Goal: Task Accomplishment & Management: Manage account settings

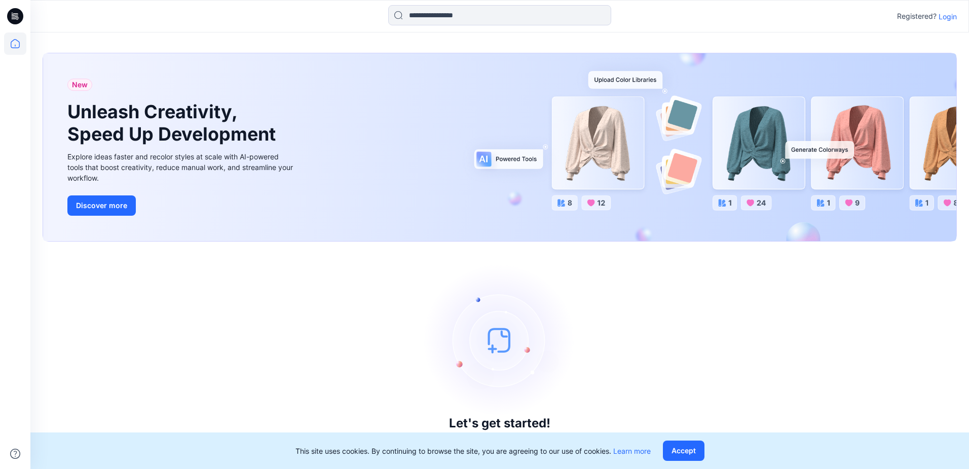
click at [949, 18] on p "Login" at bounding box center [948, 16] width 18 height 11
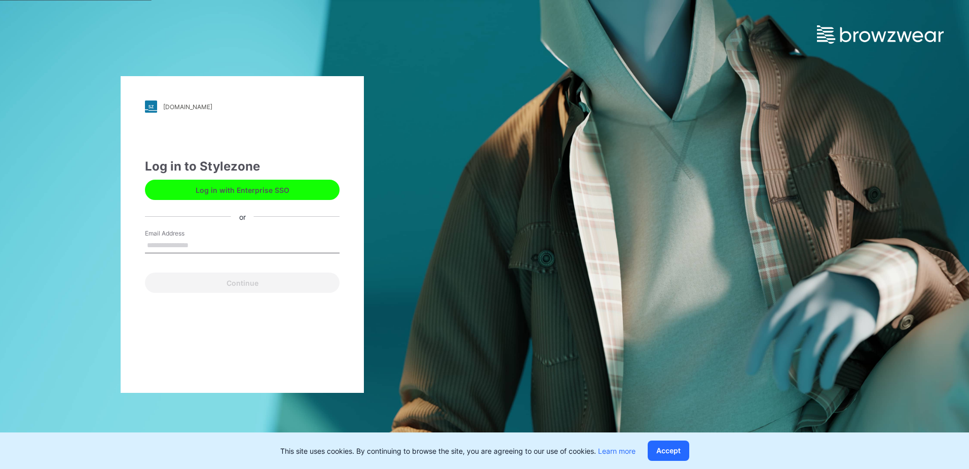
click at [244, 239] on input "Email Address" at bounding box center [242, 245] width 195 height 15
type input "**********"
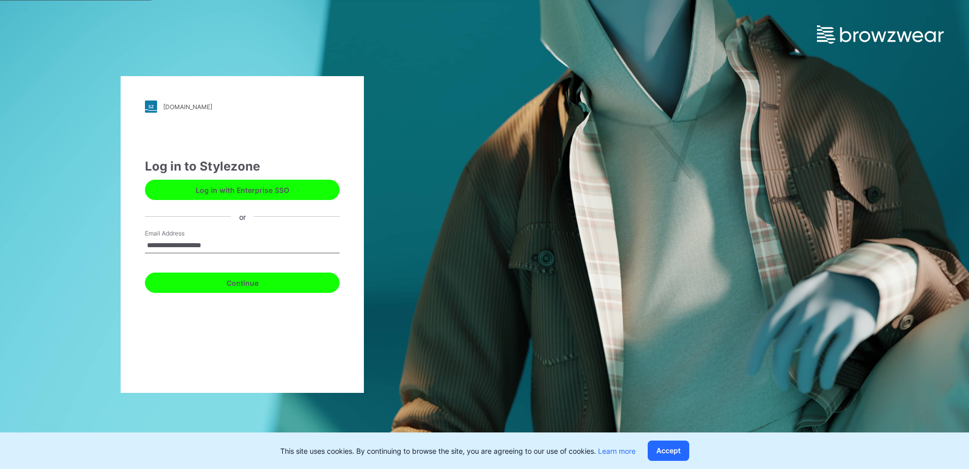
click at [283, 289] on button "Continue" at bounding box center [242, 282] width 195 height 20
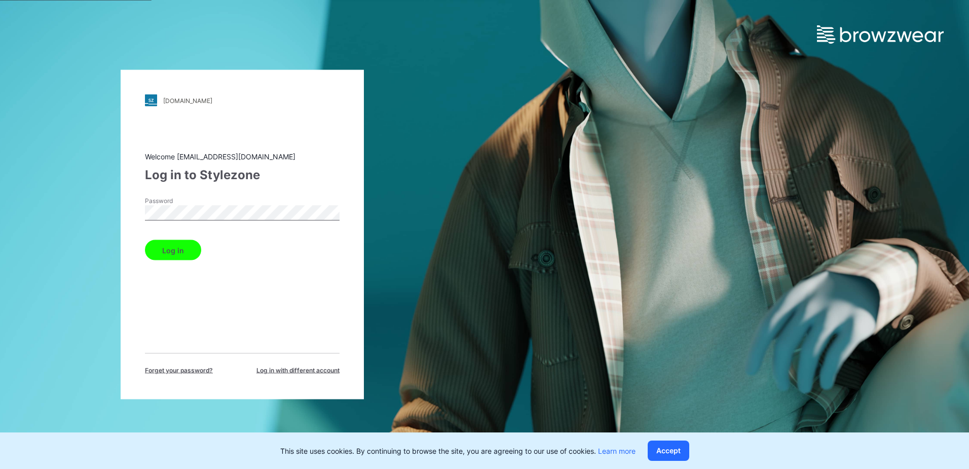
click at [159, 253] on button "Log in" at bounding box center [173, 250] width 56 height 20
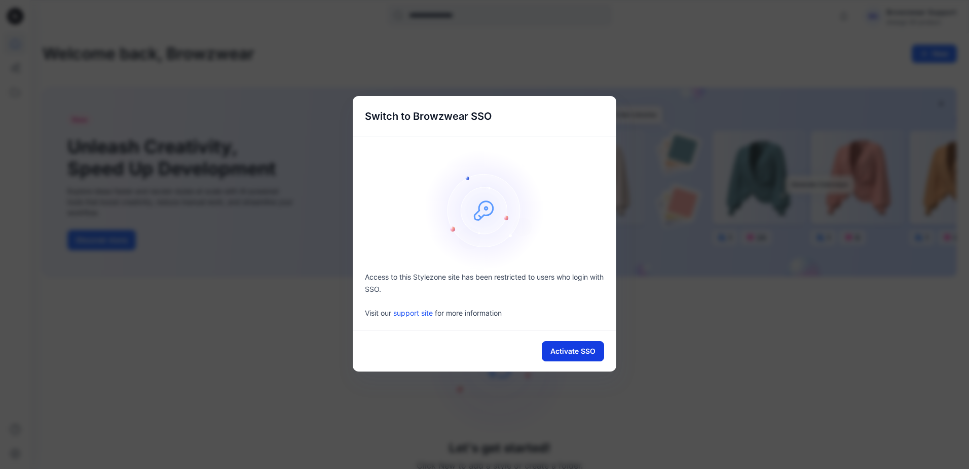
click at [590, 350] on button "Activate SSO" at bounding box center [573, 351] width 62 height 20
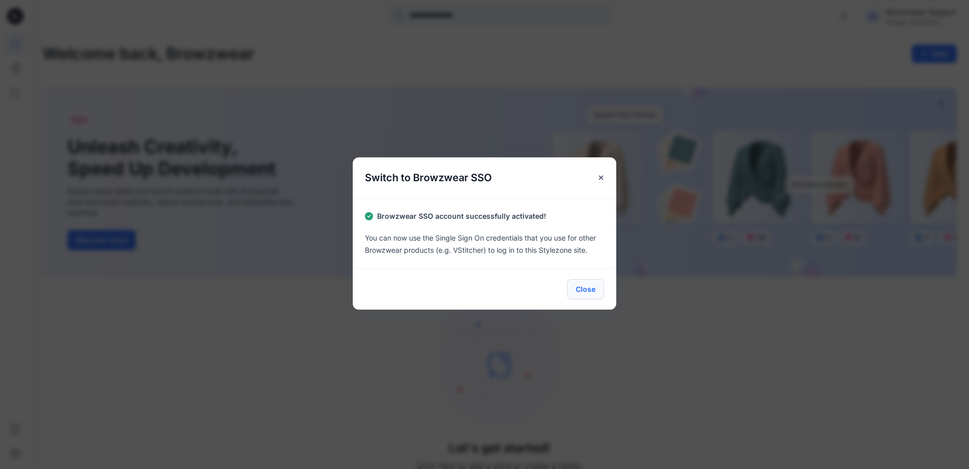
click at [588, 291] on button "Close" at bounding box center [585, 289] width 37 height 20
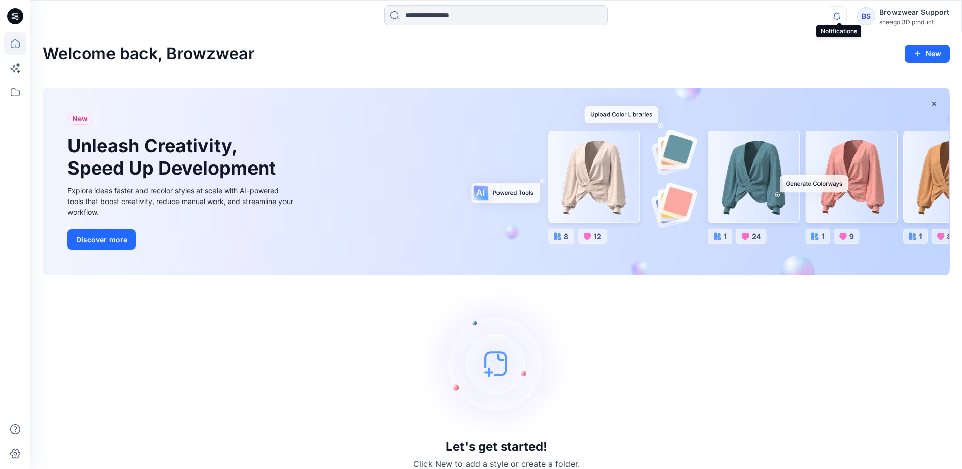
click at [840, 18] on icon "button" at bounding box center [836, 16] width 7 height 7
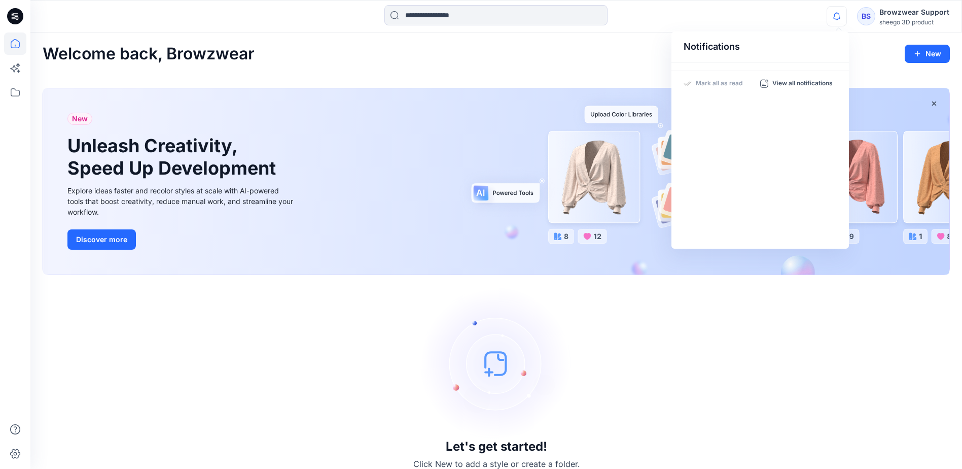
click at [656, 41] on div "Welcome back, Browzwear New New Unleash Creativity, Speed Up Development Explor…" at bounding box center [495, 256] width 931 height 449
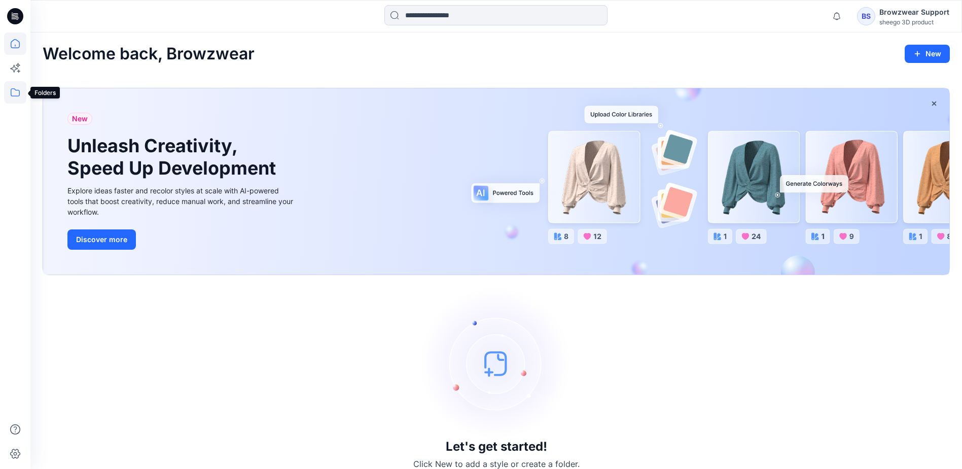
click at [15, 91] on icon at bounding box center [15, 92] width 22 height 22
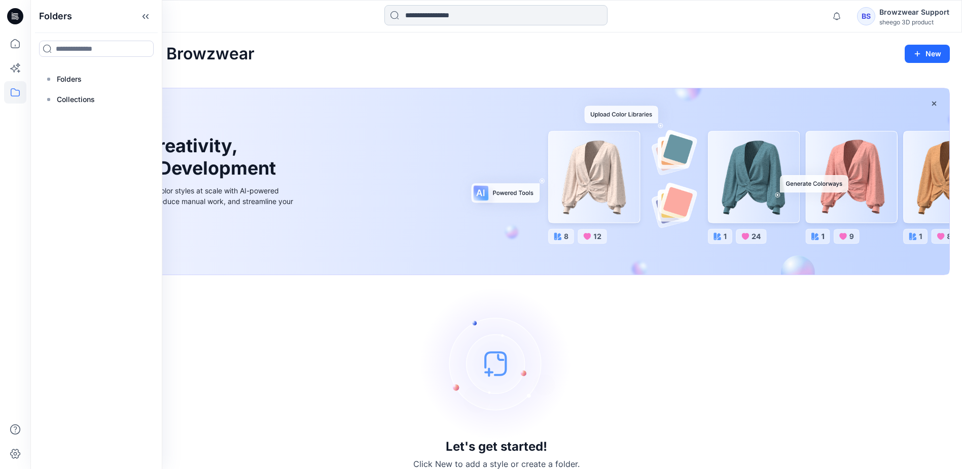
click at [491, 22] on input at bounding box center [495, 15] width 223 height 20
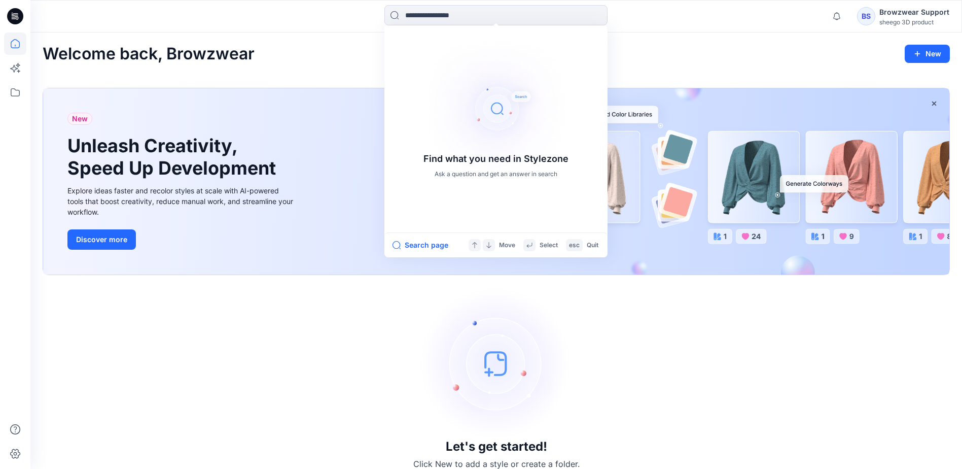
click at [804, 27] on div "Find what you need in Stylezone Ask a question and get an answer in search Sear…" at bounding box center [495, 16] width 931 height 22
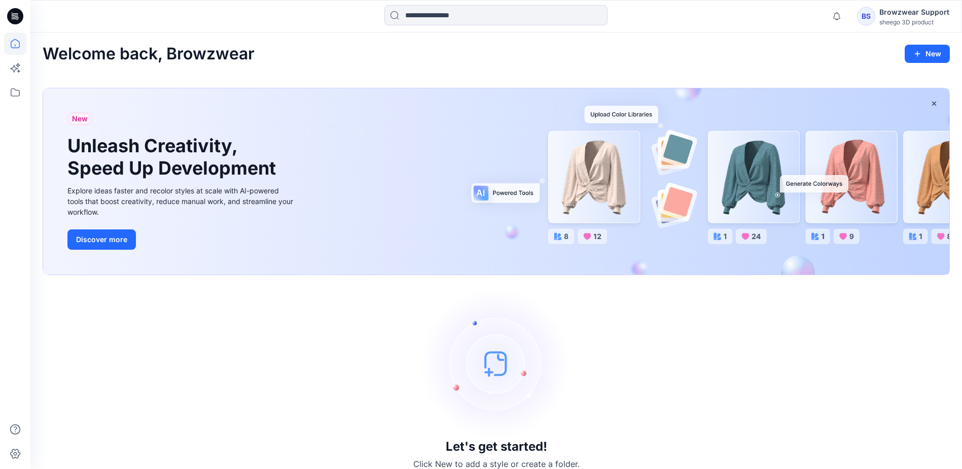
click at [901, 21] on div "sheego 3D product" at bounding box center [914, 22] width 70 height 8
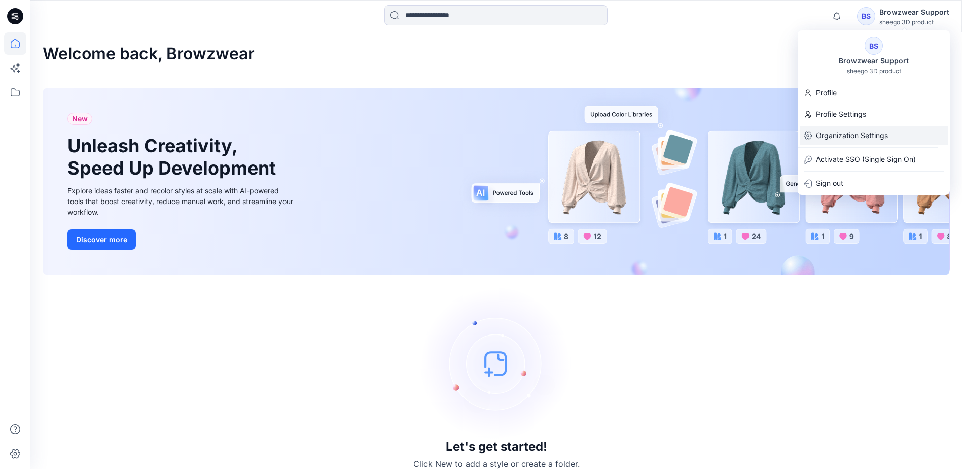
click at [845, 139] on p "Organization Settings" at bounding box center [852, 135] width 72 height 19
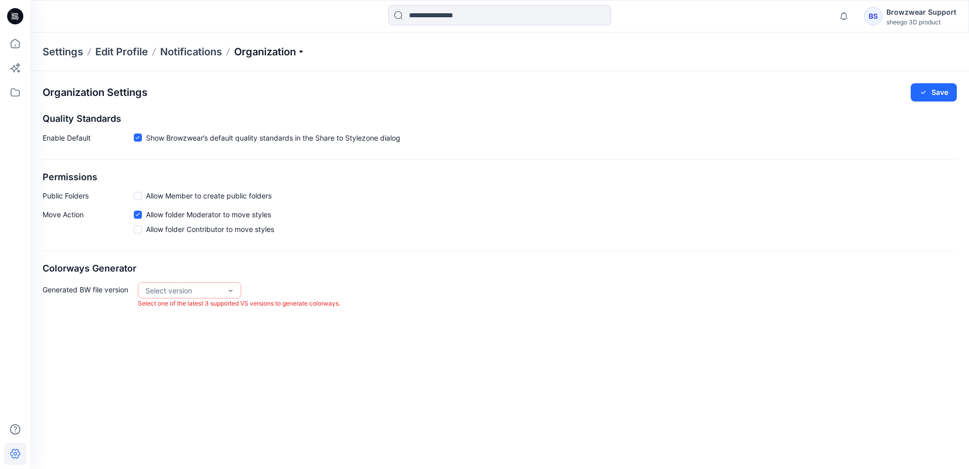
click at [274, 55] on p "Organization" at bounding box center [269, 52] width 71 height 14
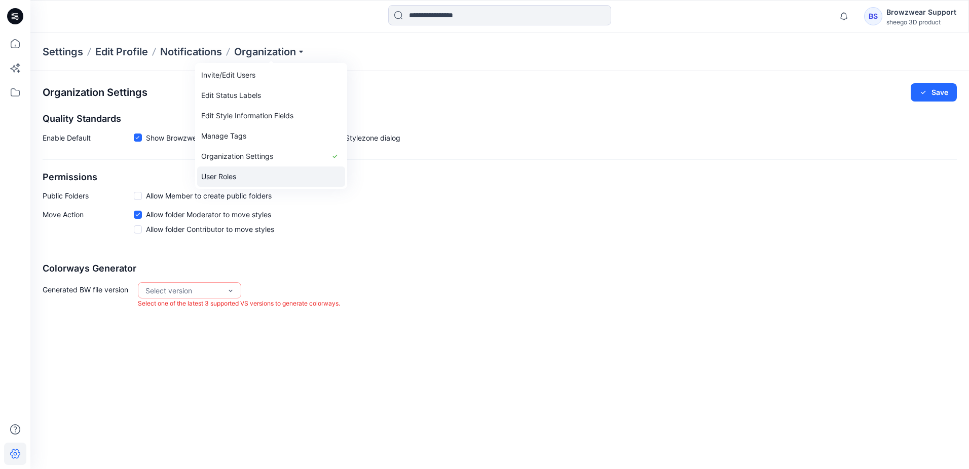
click at [249, 172] on link "User Roles" at bounding box center [271, 176] width 148 height 20
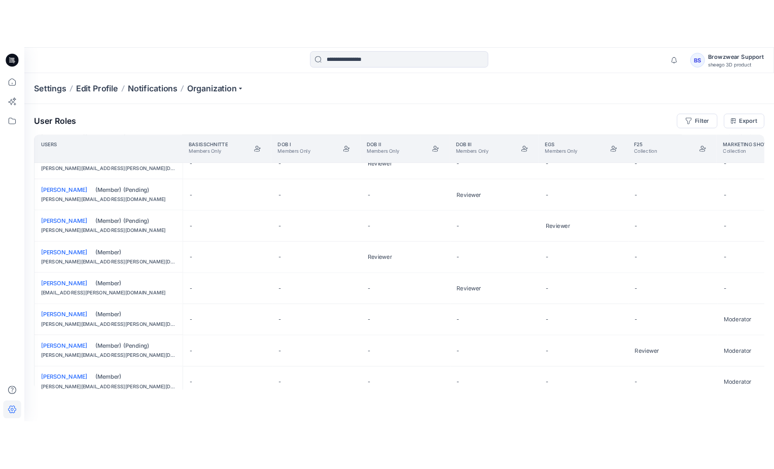
scroll to position [668, 0]
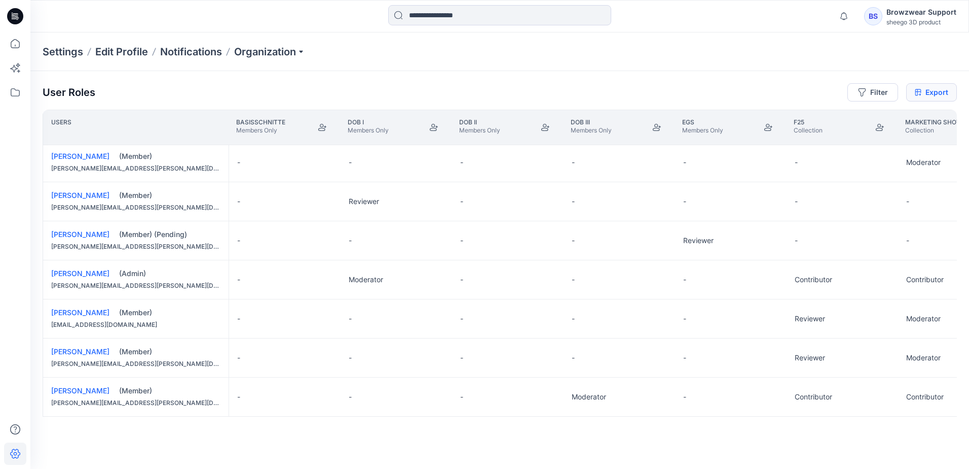
click at [949, 89] on link "Export" at bounding box center [932, 92] width 51 height 18
